Goal: Transaction & Acquisition: Purchase product/service

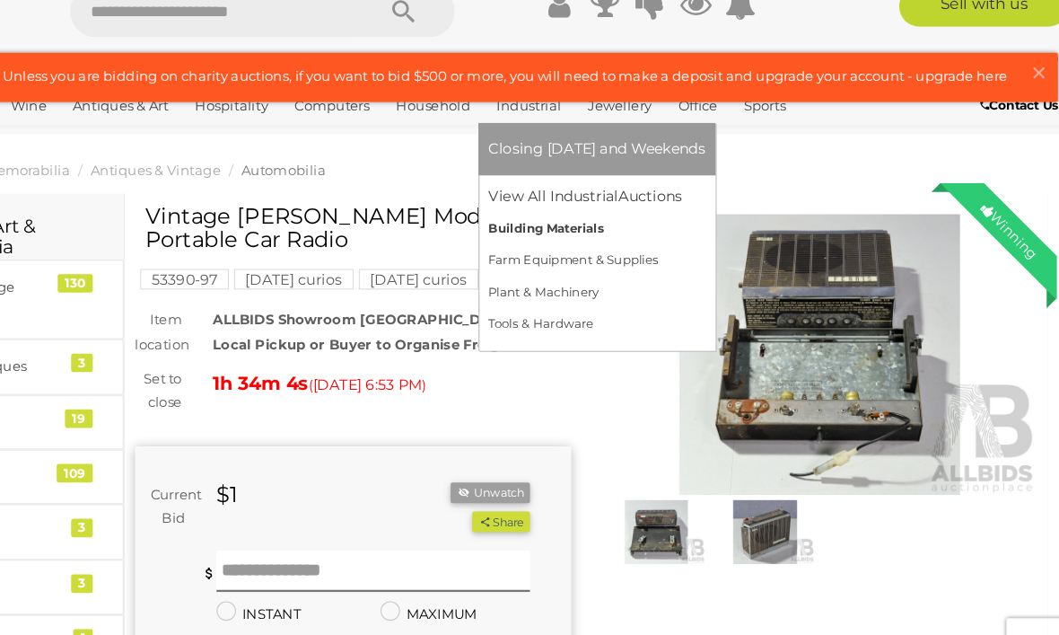
scroll to position [10, 0]
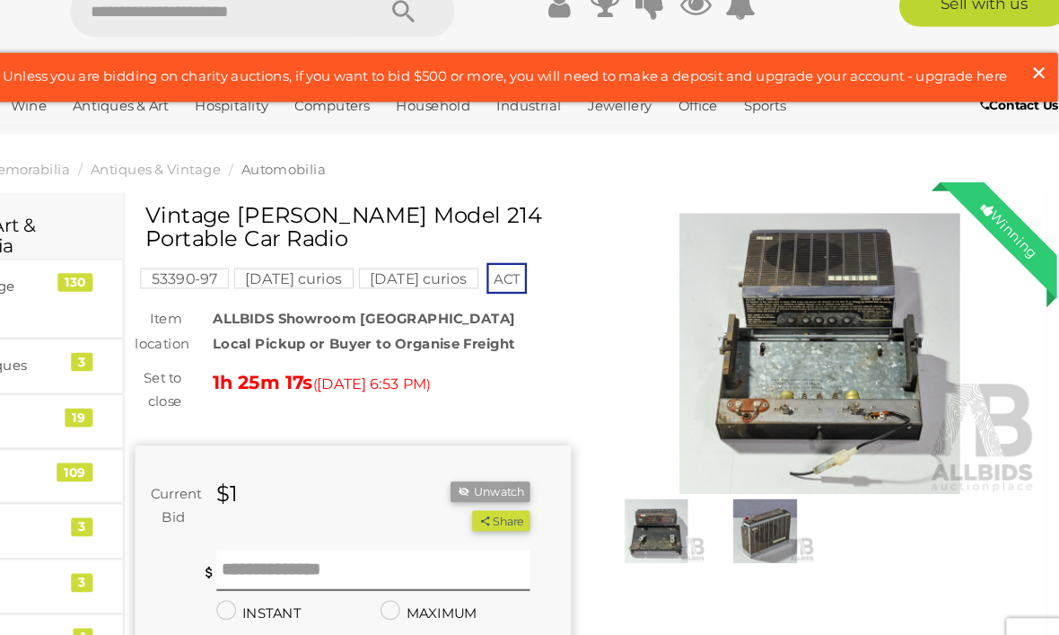
click at [1016, 76] on span "×" at bounding box center [1024, 93] width 16 height 35
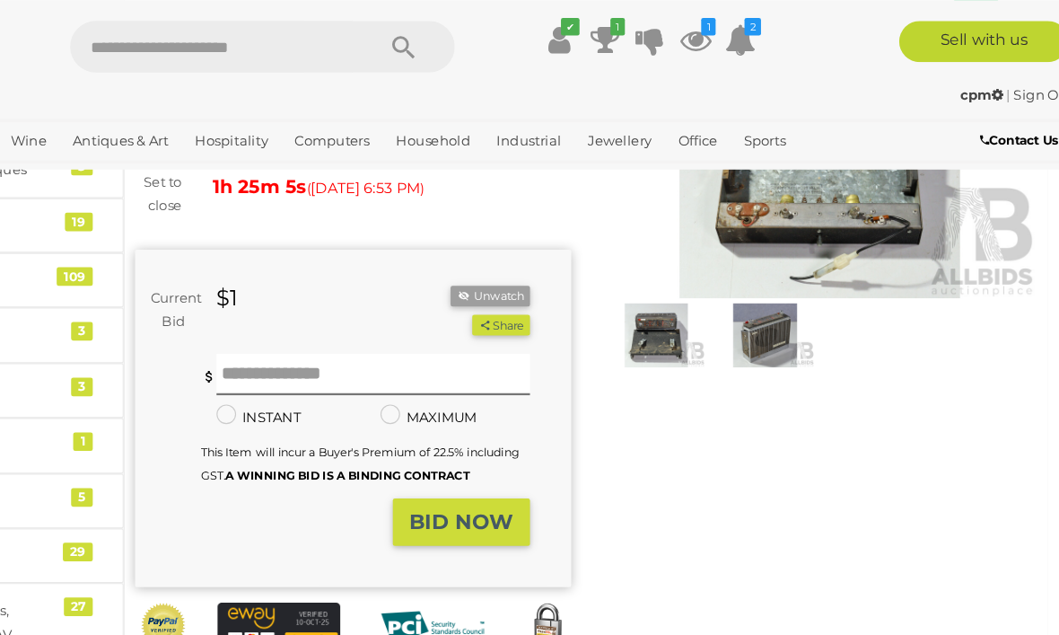
scroll to position [211, 0]
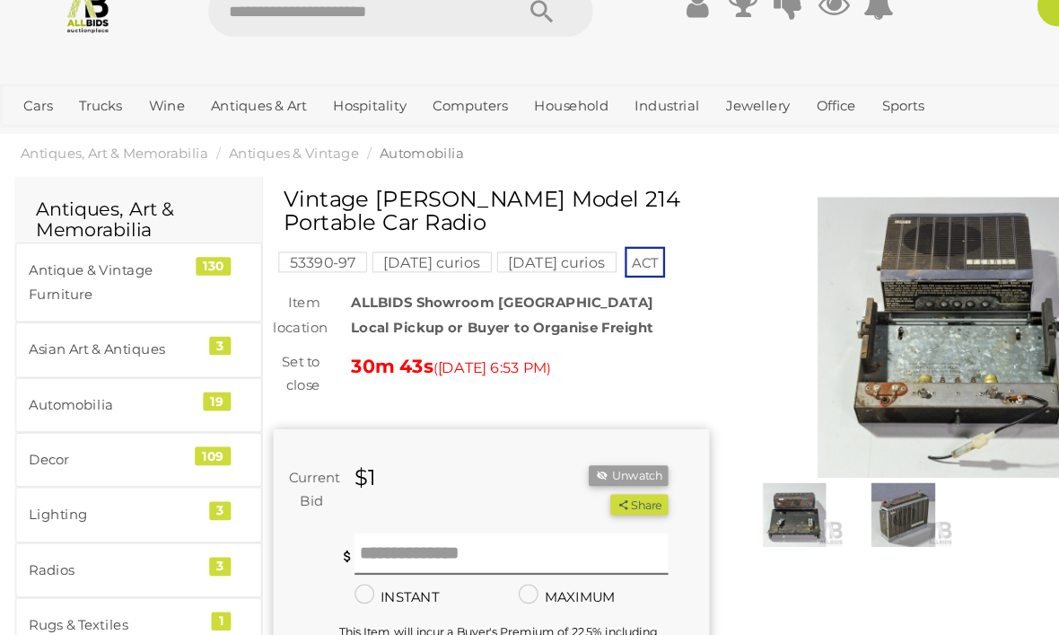
scroll to position [25, 0]
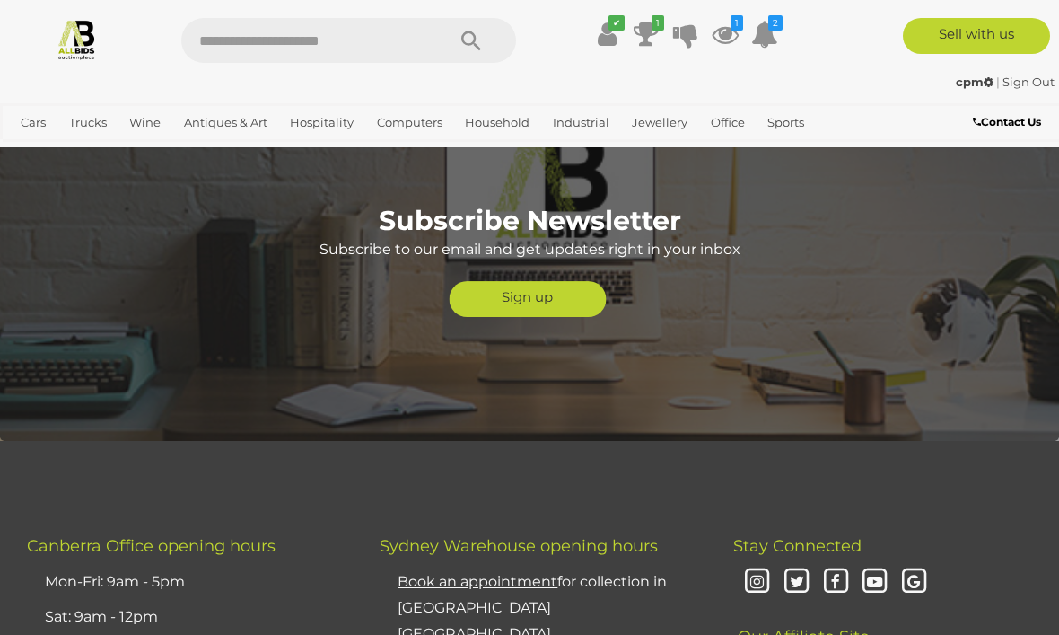
scroll to position [8307, 0]
